Goal: Task Accomplishment & Management: Manage account settings

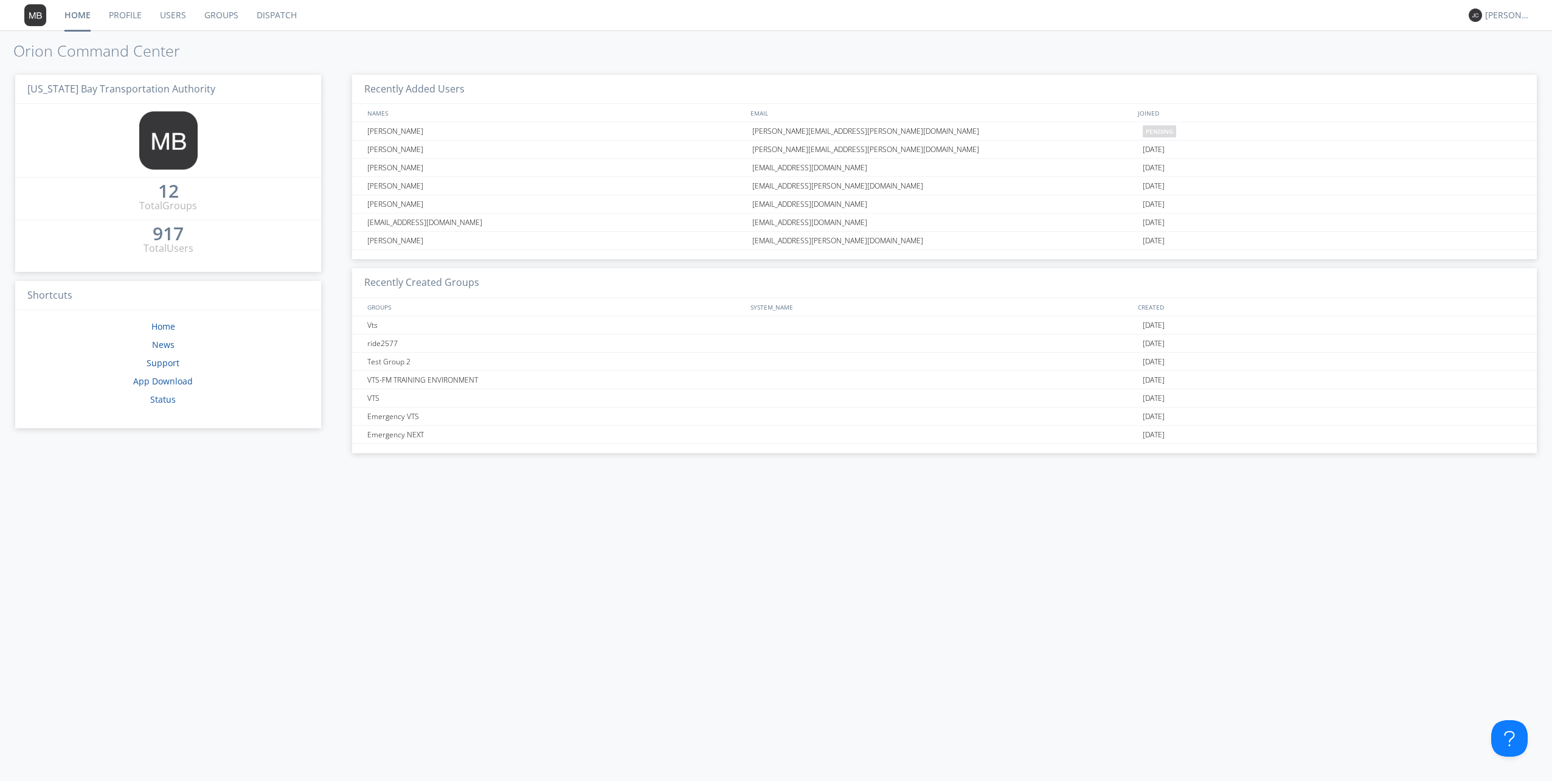
click at [168, 15] on link "Users" at bounding box center [173, 15] width 44 height 30
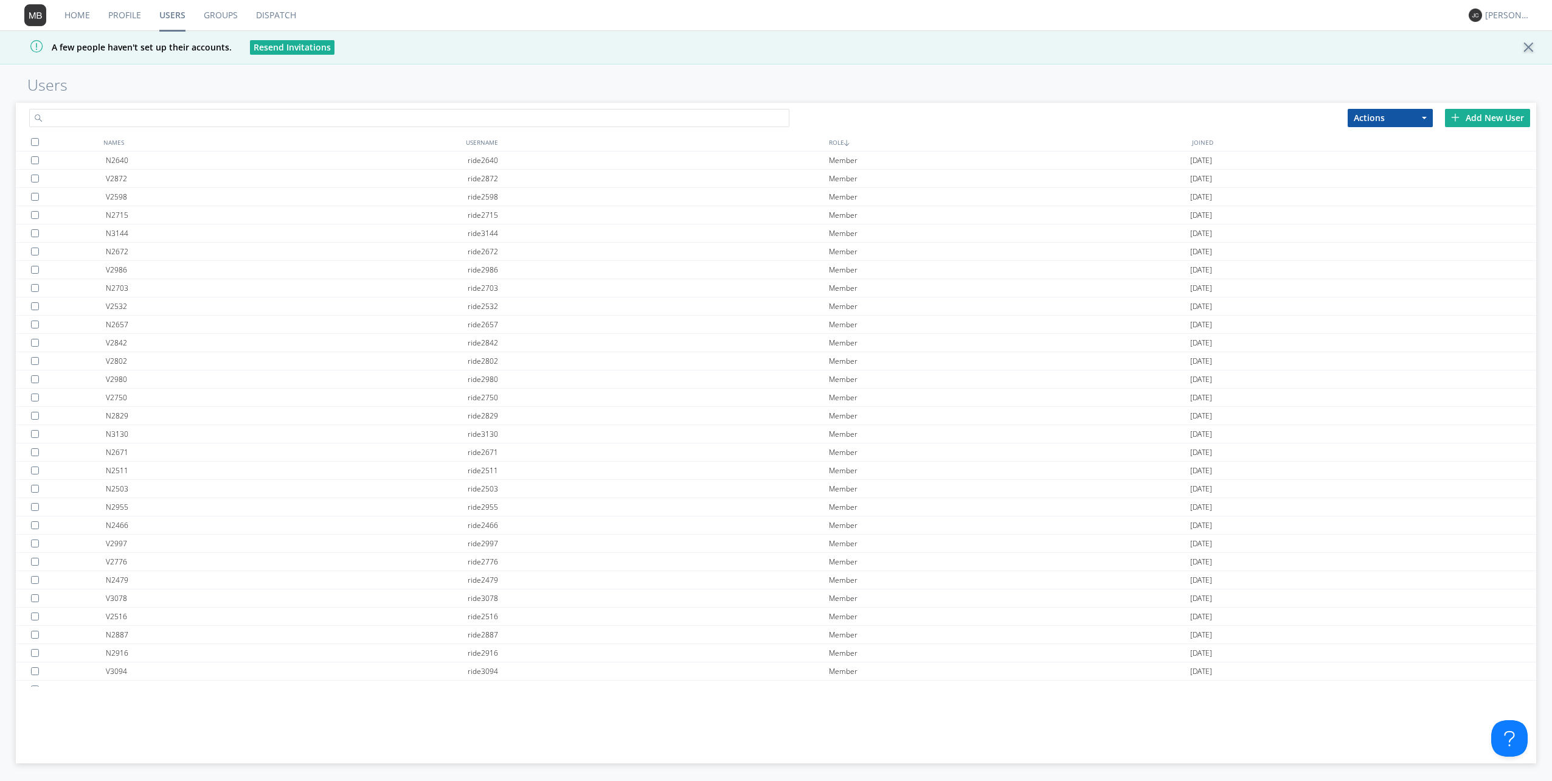
click at [88, 116] on input "text" at bounding box center [409, 118] width 760 height 18
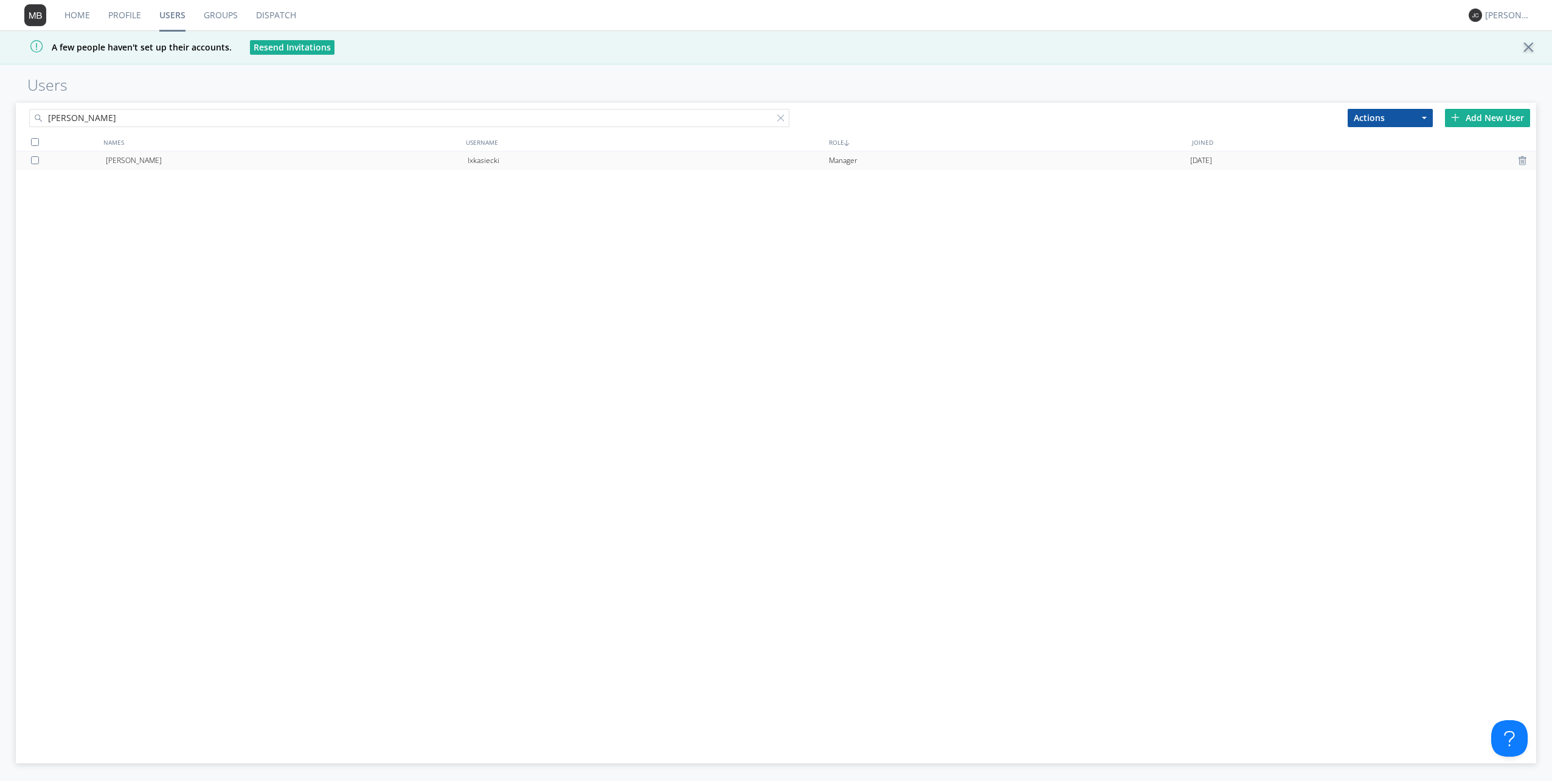
type input "[PERSON_NAME]"
click at [35, 161] on div at bounding box center [37, 160] width 12 height 8
click at [204, 161] on div "[PERSON_NAME]" at bounding box center [286, 160] width 361 height 18
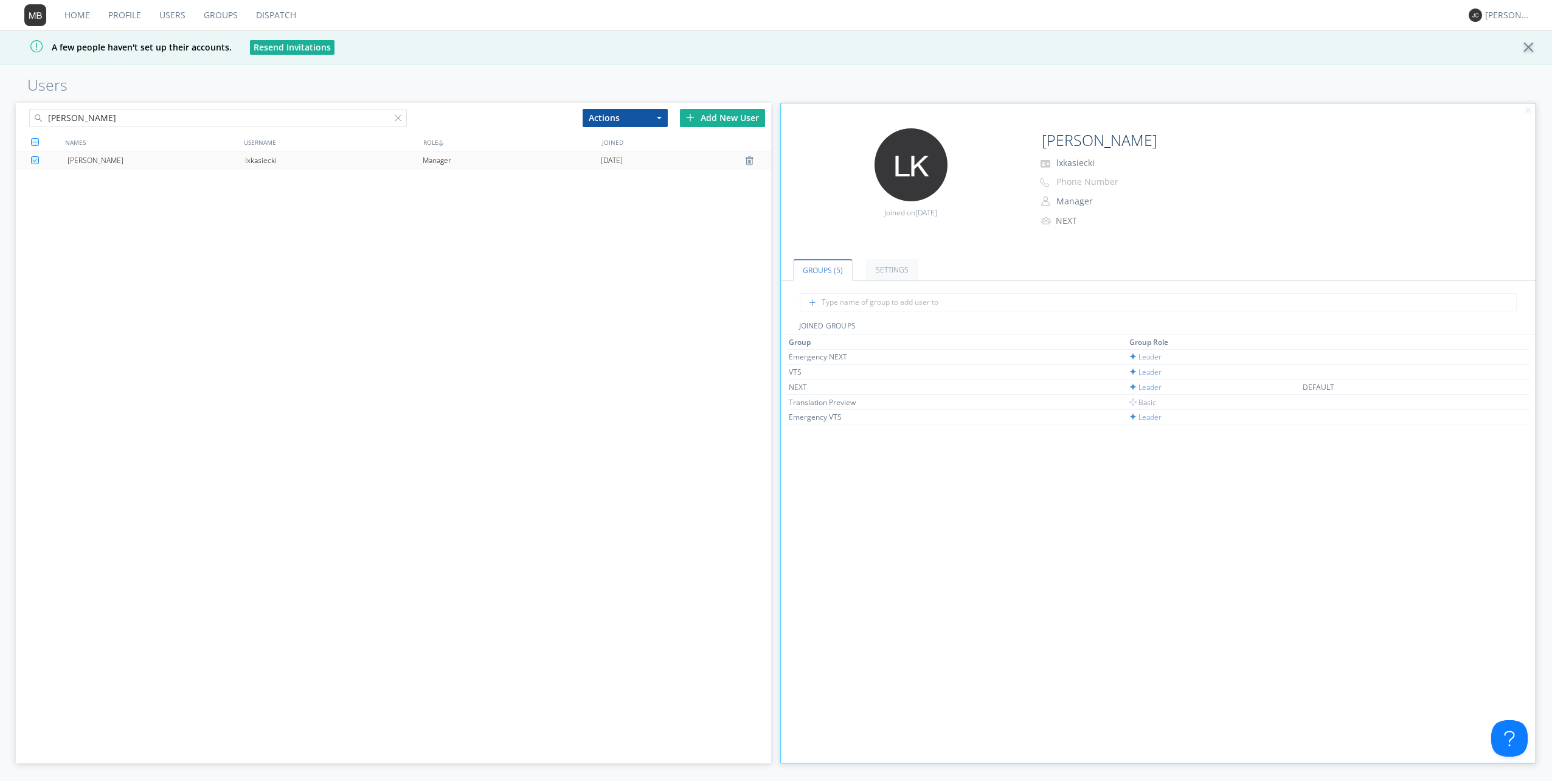
click at [204, 161] on div "[PERSON_NAME]" at bounding box center [156, 160] width 178 height 18
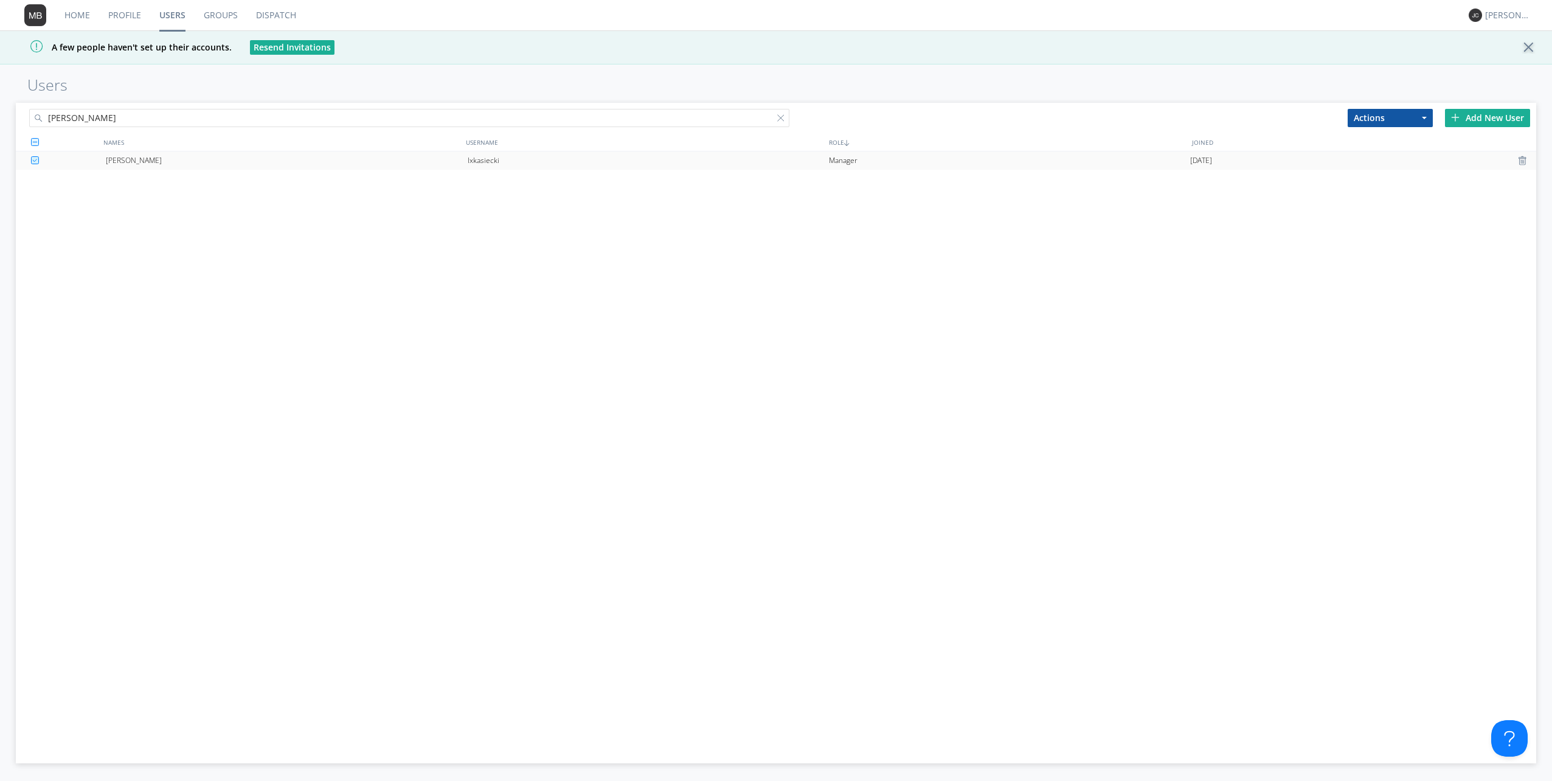
click at [204, 161] on div "[PERSON_NAME]" at bounding box center [286, 160] width 361 height 18
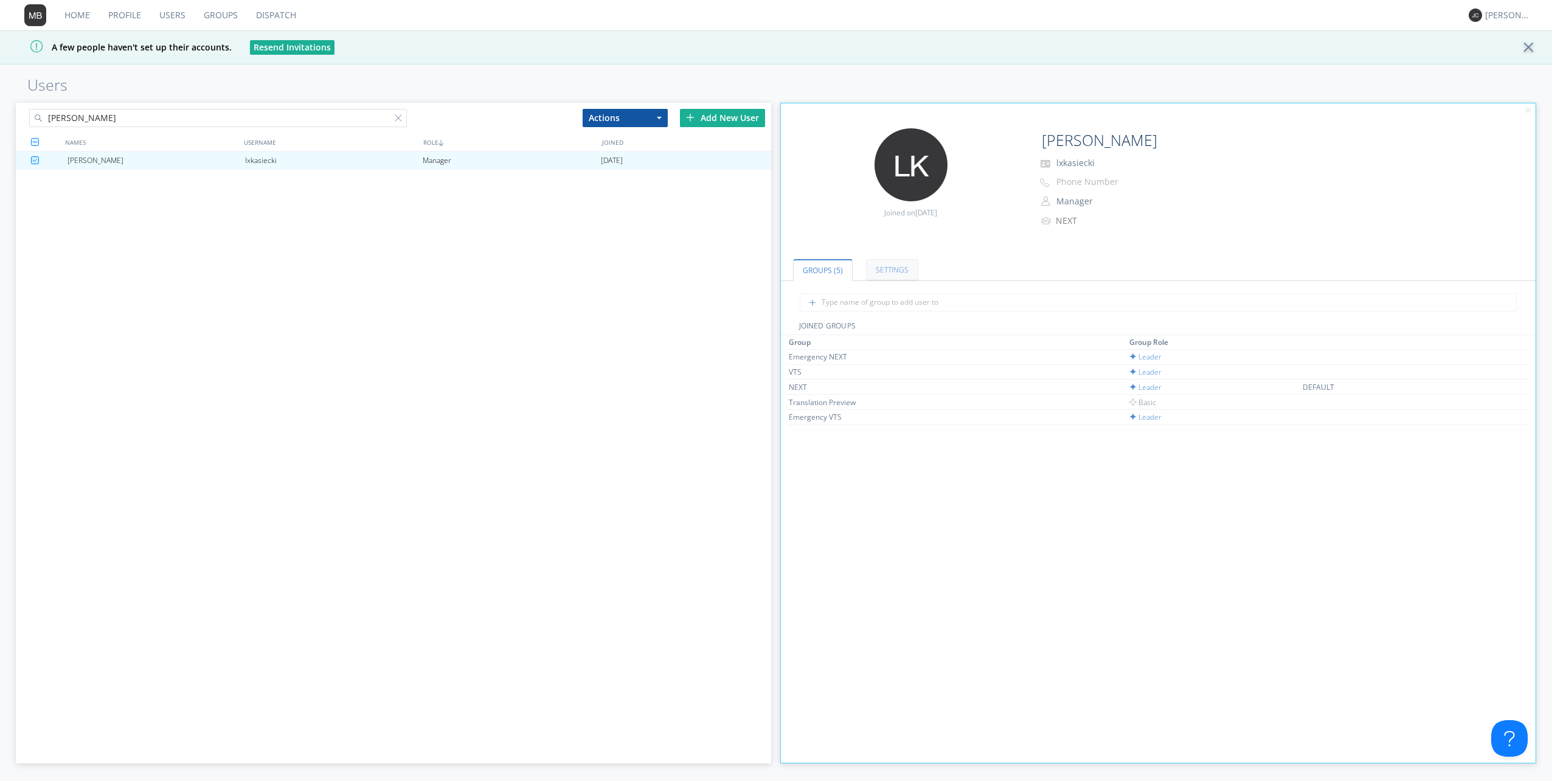
click at [898, 263] on link "Settings" at bounding box center [892, 269] width 52 height 21
click at [131, 118] on input "[PERSON_NAME]" at bounding box center [218, 118] width 378 height 18
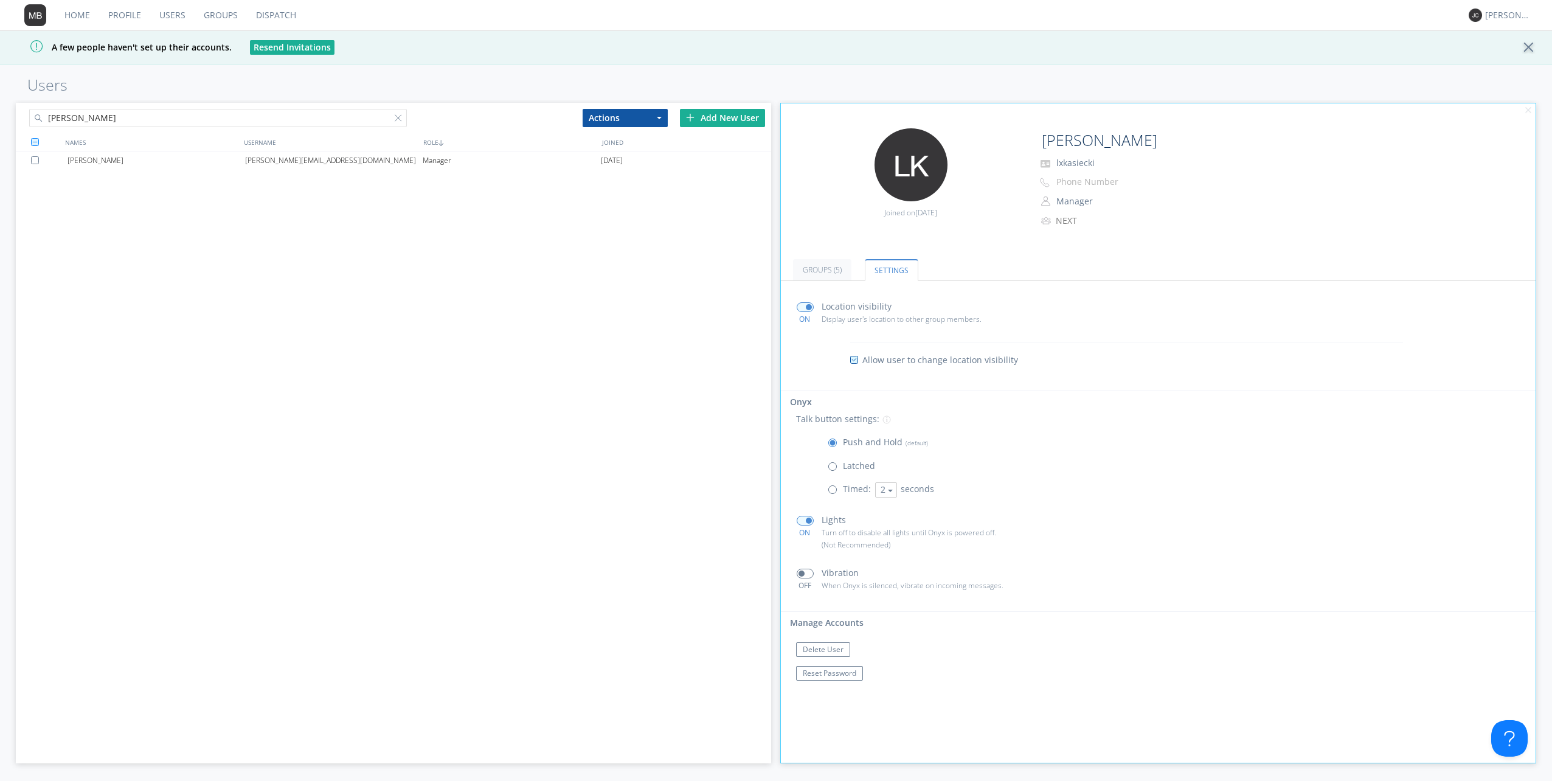
click at [150, 123] on input "[PERSON_NAME]" at bounding box center [218, 118] width 378 height 18
click at [150, 121] on input "[PERSON_NAME]" at bounding box center [218, 118] width 378 height 18
click at [152, 112] on input "[PERSON_NAME]" at bounding box center [218, 118] width 378 height 18
drag, startPoint x: 154, startPoint y: 117, endPoint x: 13, endPoint y: 103, distance: 142.3
click at [13, 103] on div "[PERSON_NAME] Actions Add to Group Delete User Edit Settings Export Users Add N…" at bounding box center [776, 441] width 1552 height 682
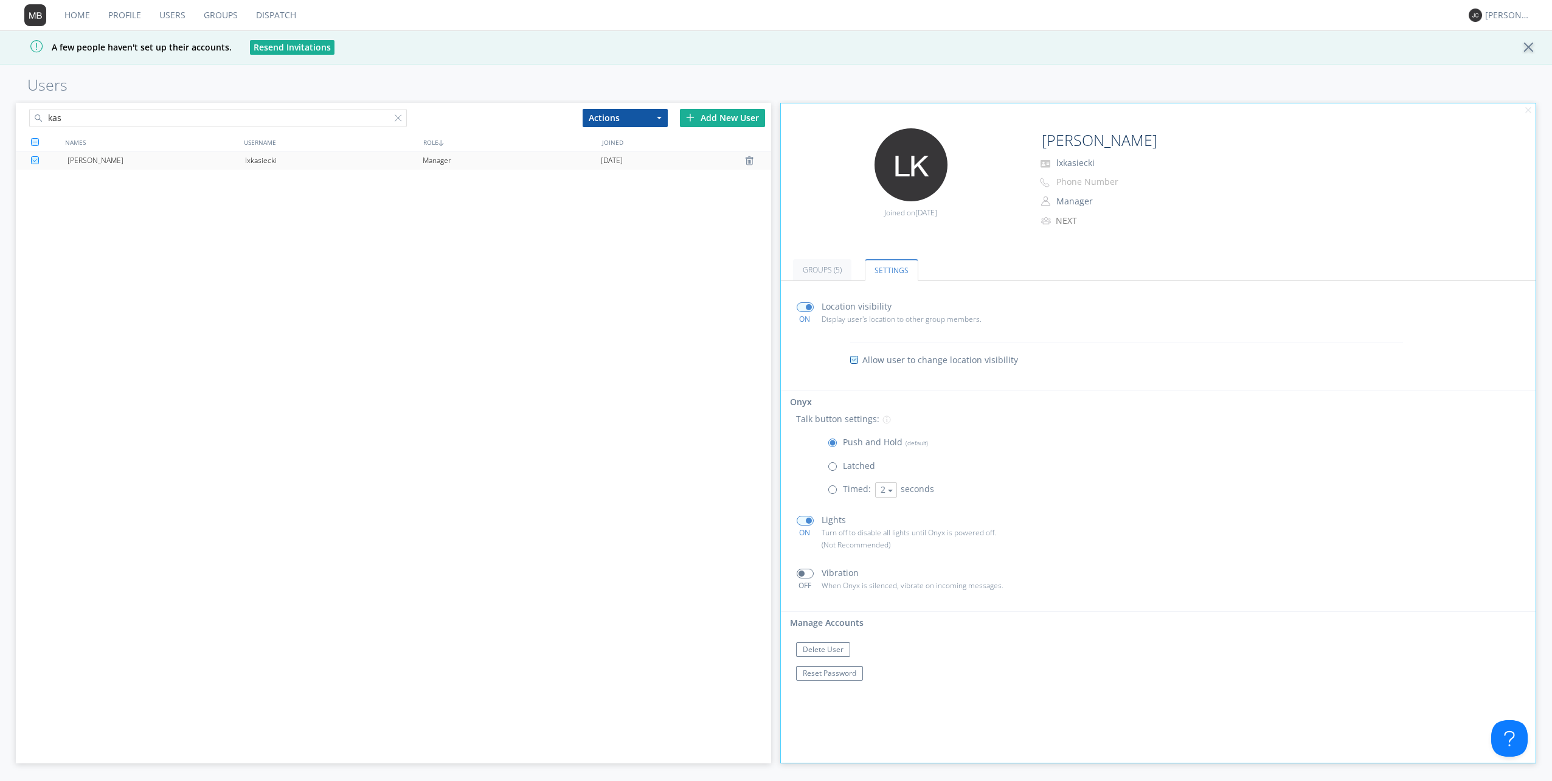
click at [241, 159] on div "[PERSON_NAME]" at bounding box center [156, 160] width 178 height 18
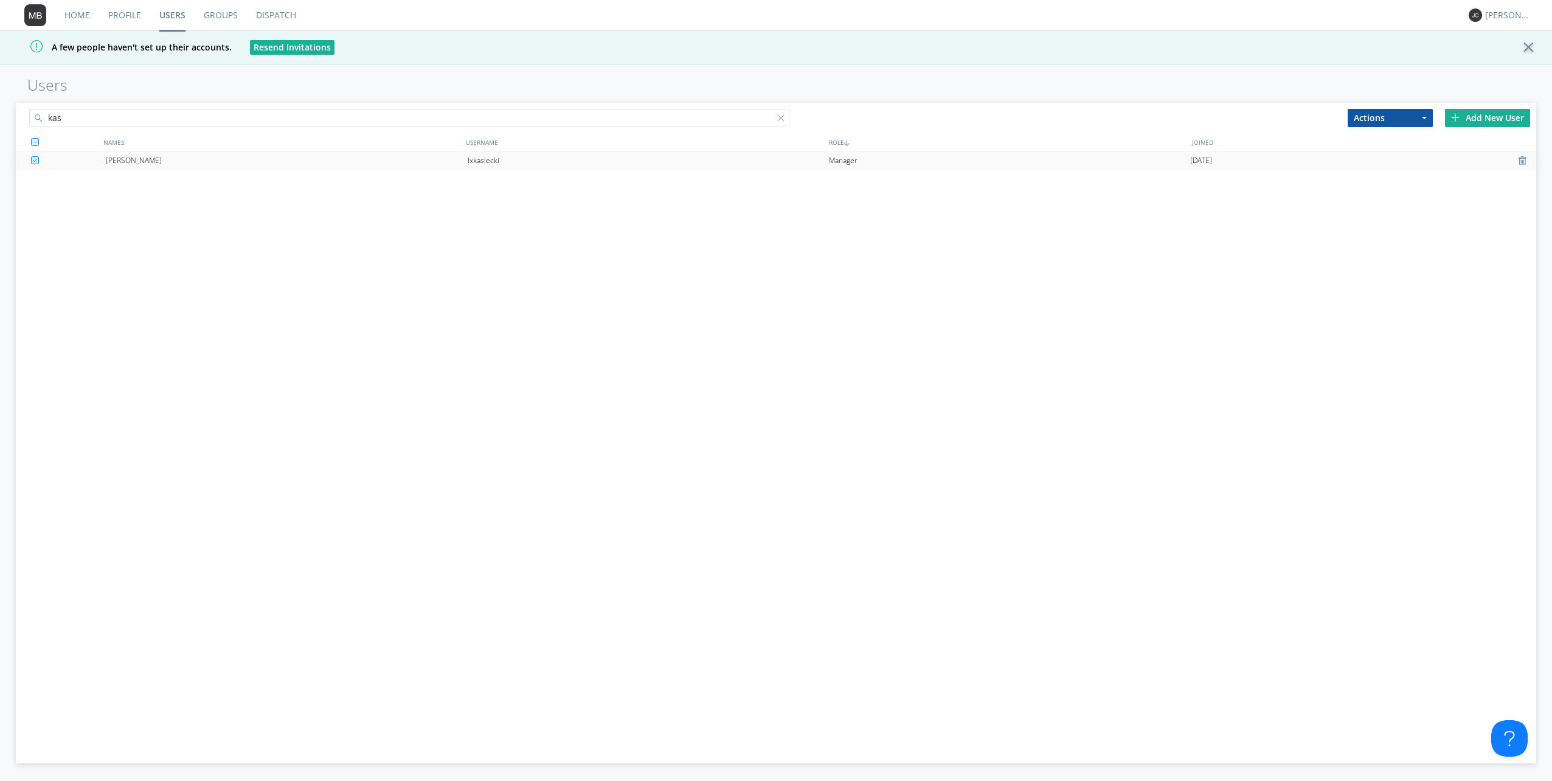
click at [241, 162] on div "[PERSON_NAME]" at bounding box center [286, 160] width 361 height 18
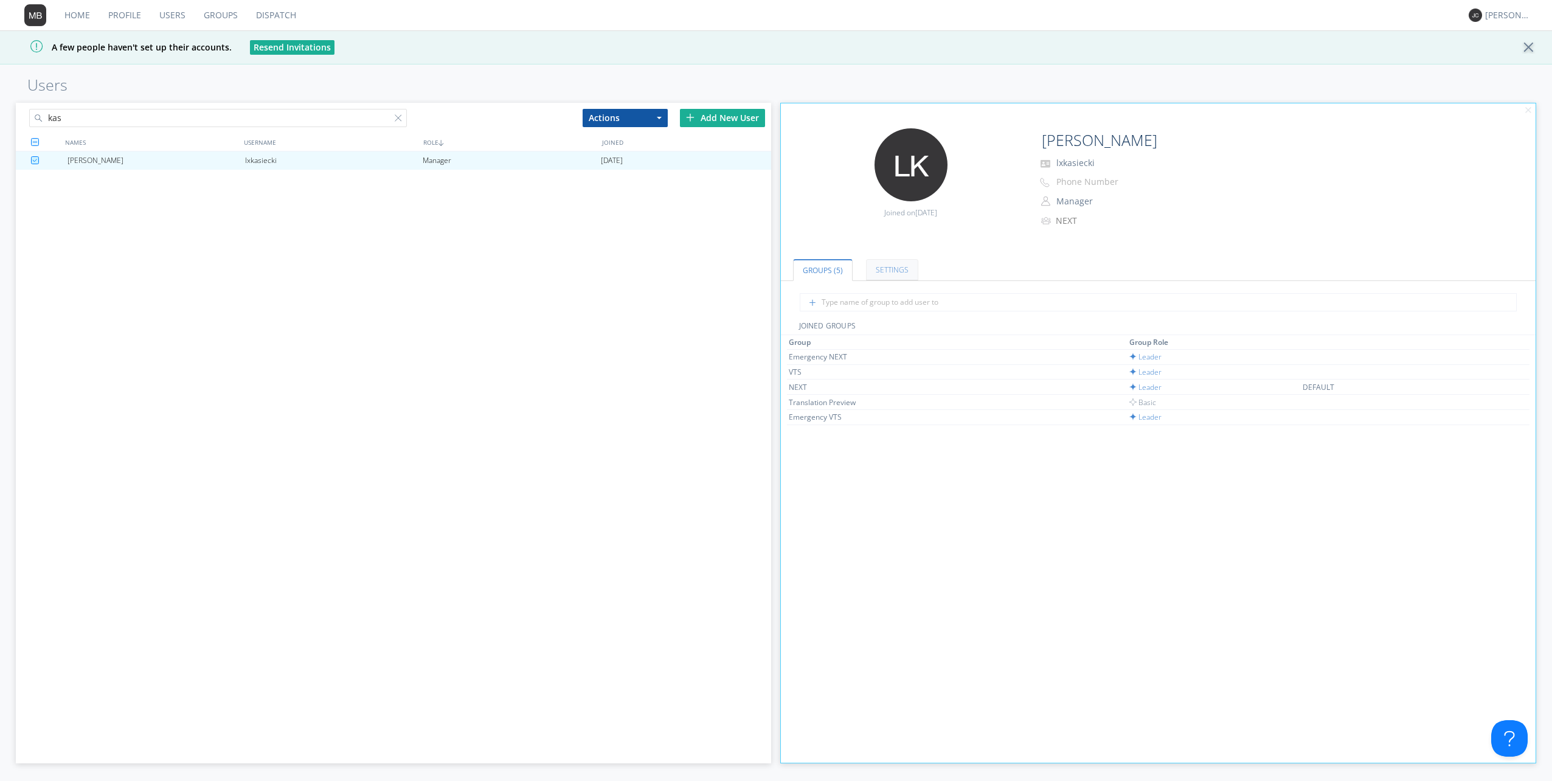
click at [899, 263] on link "Settings" at bounding box center [892, 269] width 52 height 21
click at [795, 277] on link "Groups (5)" at bounding box center [822, 269] width 58 height 21
click at [211, 298] on div "[PERSON_NAME] lxkasiecki Manager [DATE]" at bounding box center [393, 418] width 755 height 535
drag, startPoint x: 83, startPoint y: 119, endPoint x: 0, endPoint y: 128, distance: 83.1
click at [0, 127] on html "Home Profile Users Groups Dispatch [PERSON_NAME] A few people haven't set up th…" at bounding box center [776, 390] width 1552 height 781
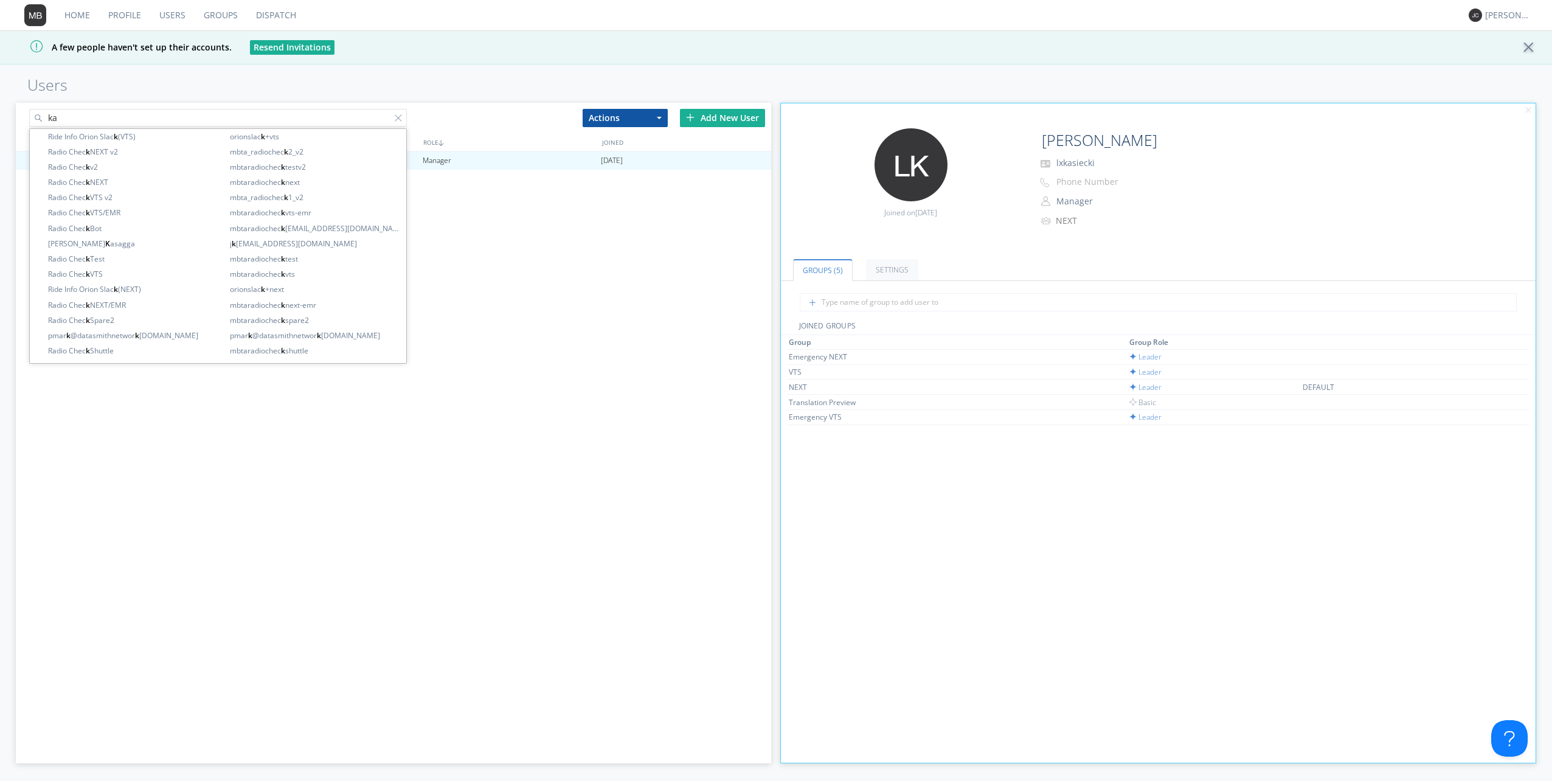
type input "kas"
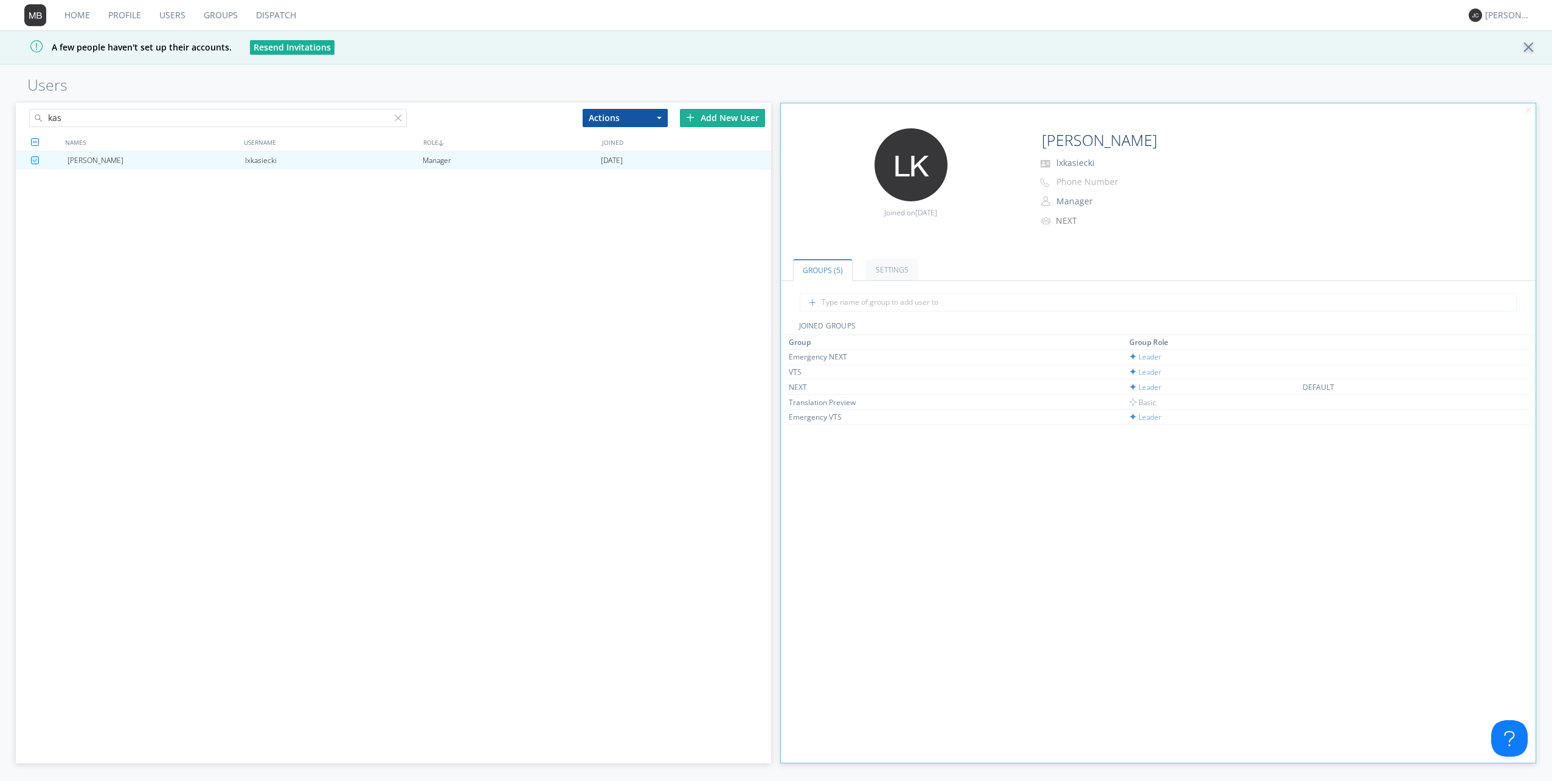
drag, startPoint x: 201, startPoint y: 347, endPoint x: 222, endPoint y: 359, distance: 24.2
click at [201, 347] on div "[PERSON_NAME] lxkasiecki Manager [DATE]" at bounding box center [393, 418] width 755 height 535
click at [165, 114] on input "kas" at bounding box center [218, 118] width 378 height 18
click at [604, 107] on div "Actions Add to Group Delete User Edit Settings Export Users" at bounding box center [627, 118] width 103 height 30
click at [606, 114] on button "Actions" at bounding box center [624, 118] width 85 height 18
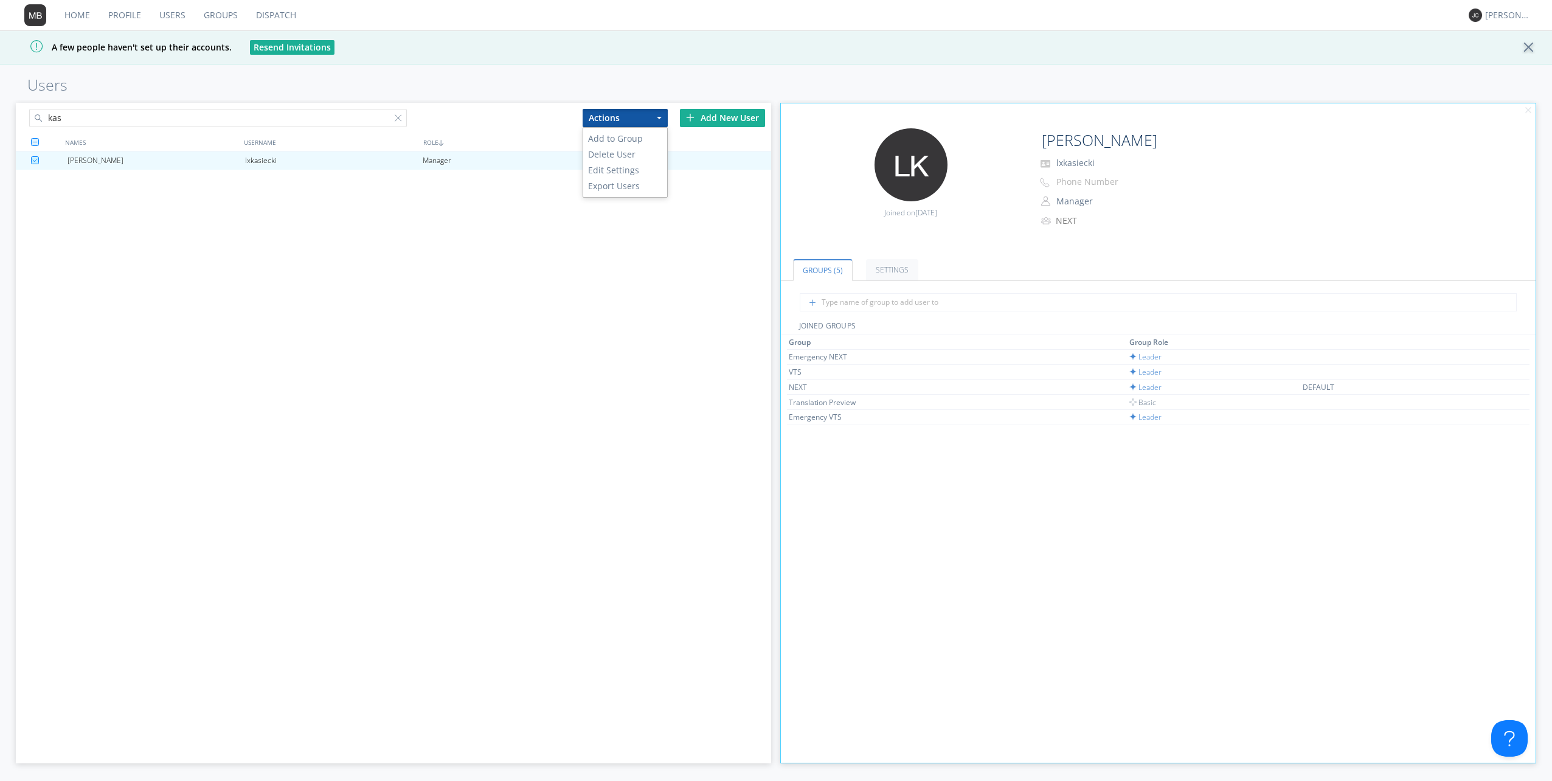
click at [440, 253] on div "[PERSON_NAME] lxkasiecki Manager [DATE]" at bounding box center [393, 418] width 755 height 535
click at [613, 117] on button "Actions" at bounding box center [624, 118] width 85 height 18
click at [236, 314] on div "[PERSON_NAME] lxkasiecki Manager [DATE]" at bounding box center [393, 418] width 755 height 535
drag, startPoint x: 240, startPoint y: 159, endPoint x: 165, endPoint y: 157, distance: 74.8
click at [165, 157] on div "[PERSON_NAME]" at bounding box center [156, 160] width 178 height 18
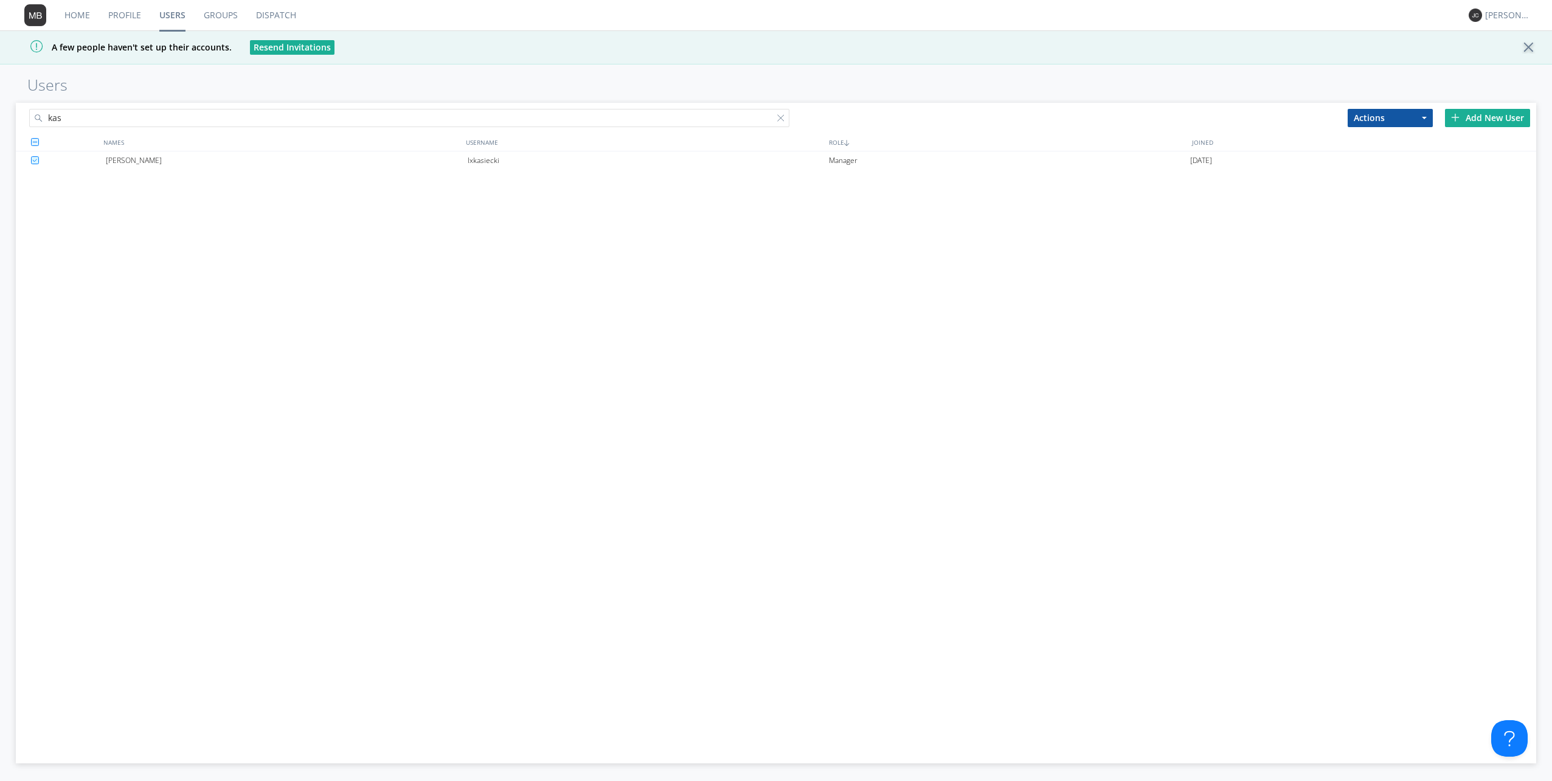
click at [110, 122] on input "kas" at bounding box center [409, 118] width 760 height 18
click at [98, 117] on input "kas" at bounding box center [409, 118] width 760 height 18
